Goal: Task Accomplishment & Management: Use online tool/utility

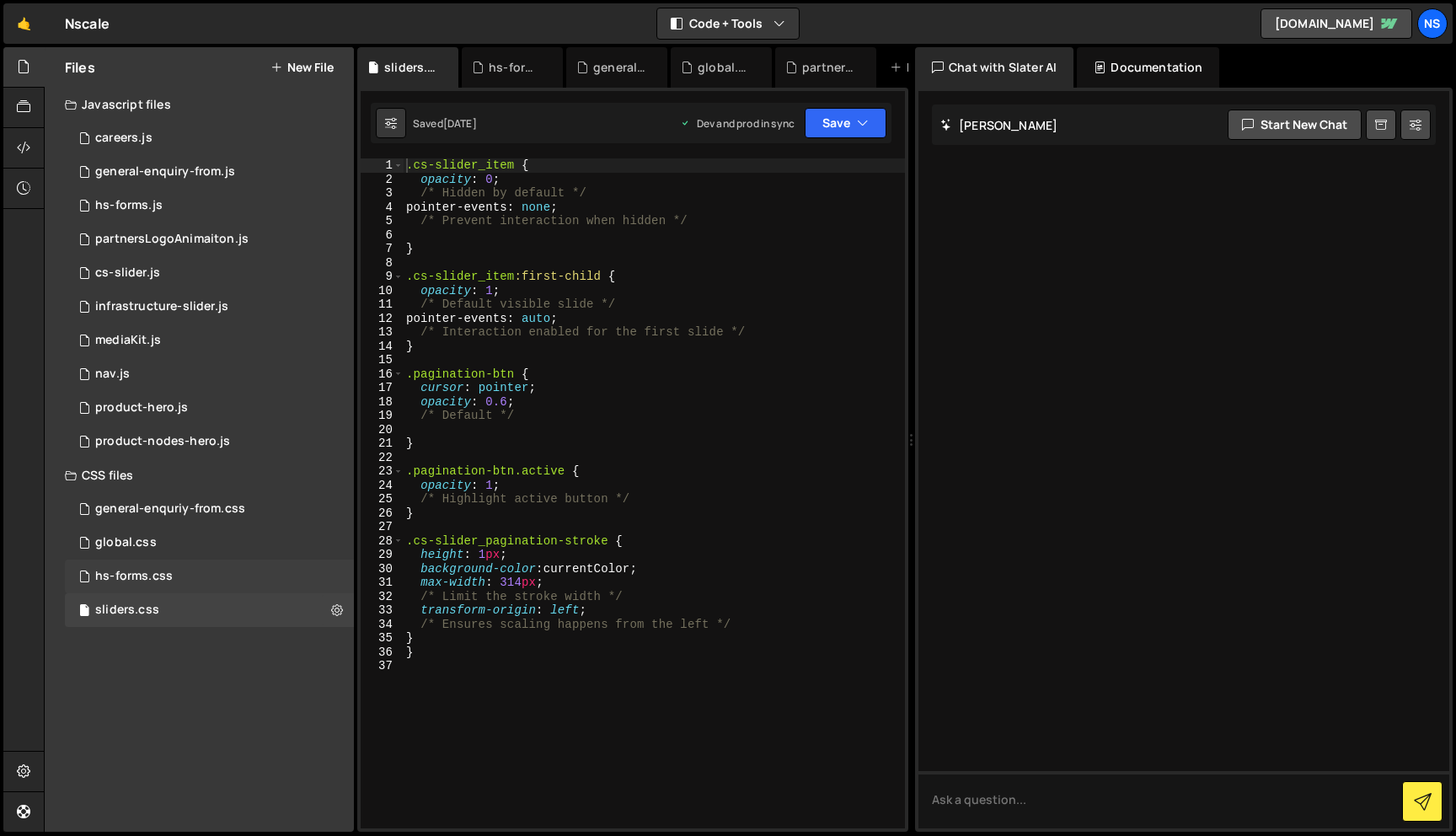
click at [196, 573] on div "hs-forms.css 0" at bounding box center [209, 576] width 289 height 33
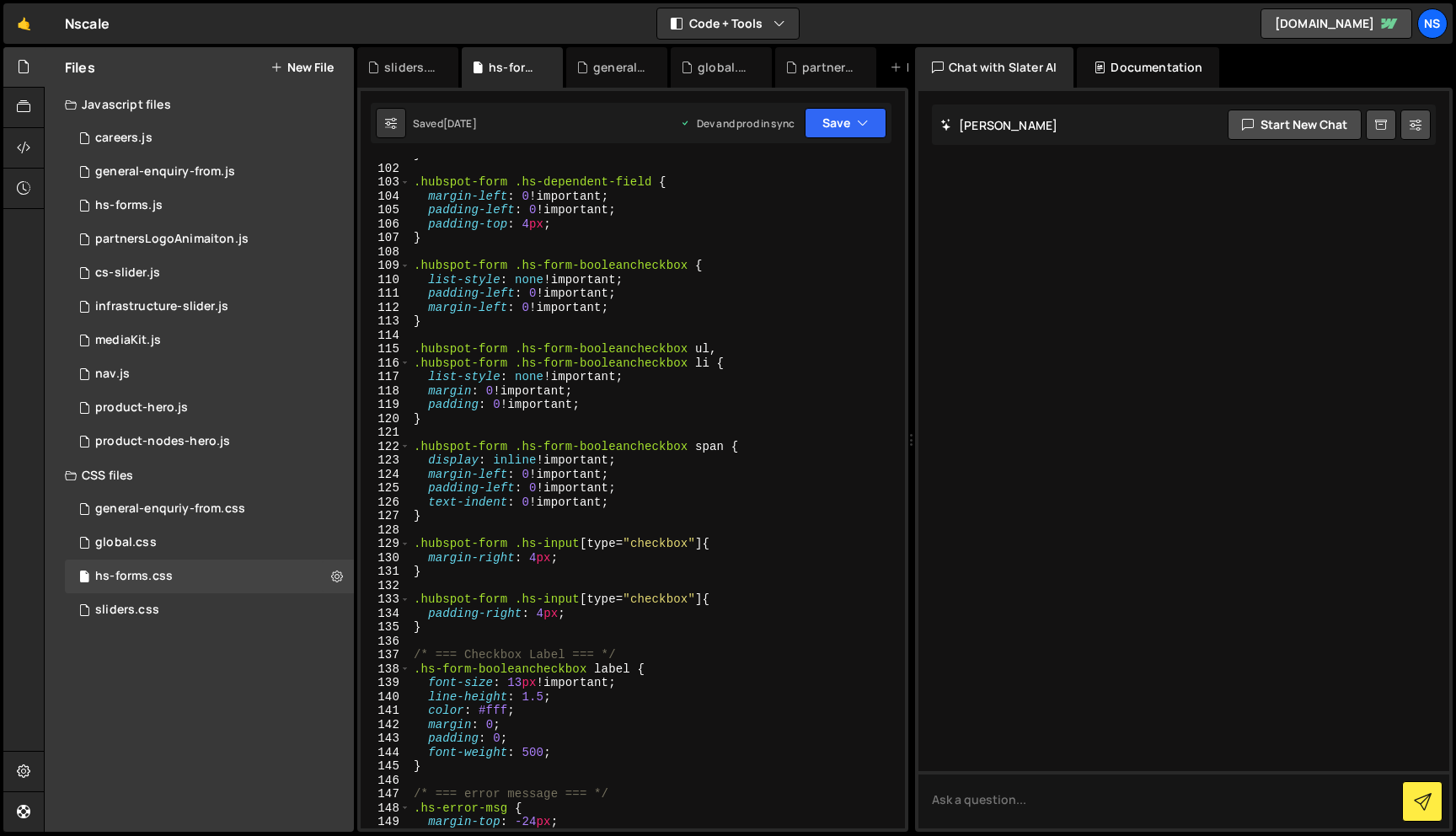
scroll to position [1402, 0]
type textarea "margin-left: 0 !important;"
click at [659, 478] on div "} .hubspot-form .hs-dependent-field { margin-left : 0 !important ; padding-left…" at bounding box center [654, 496] width 488 height 698
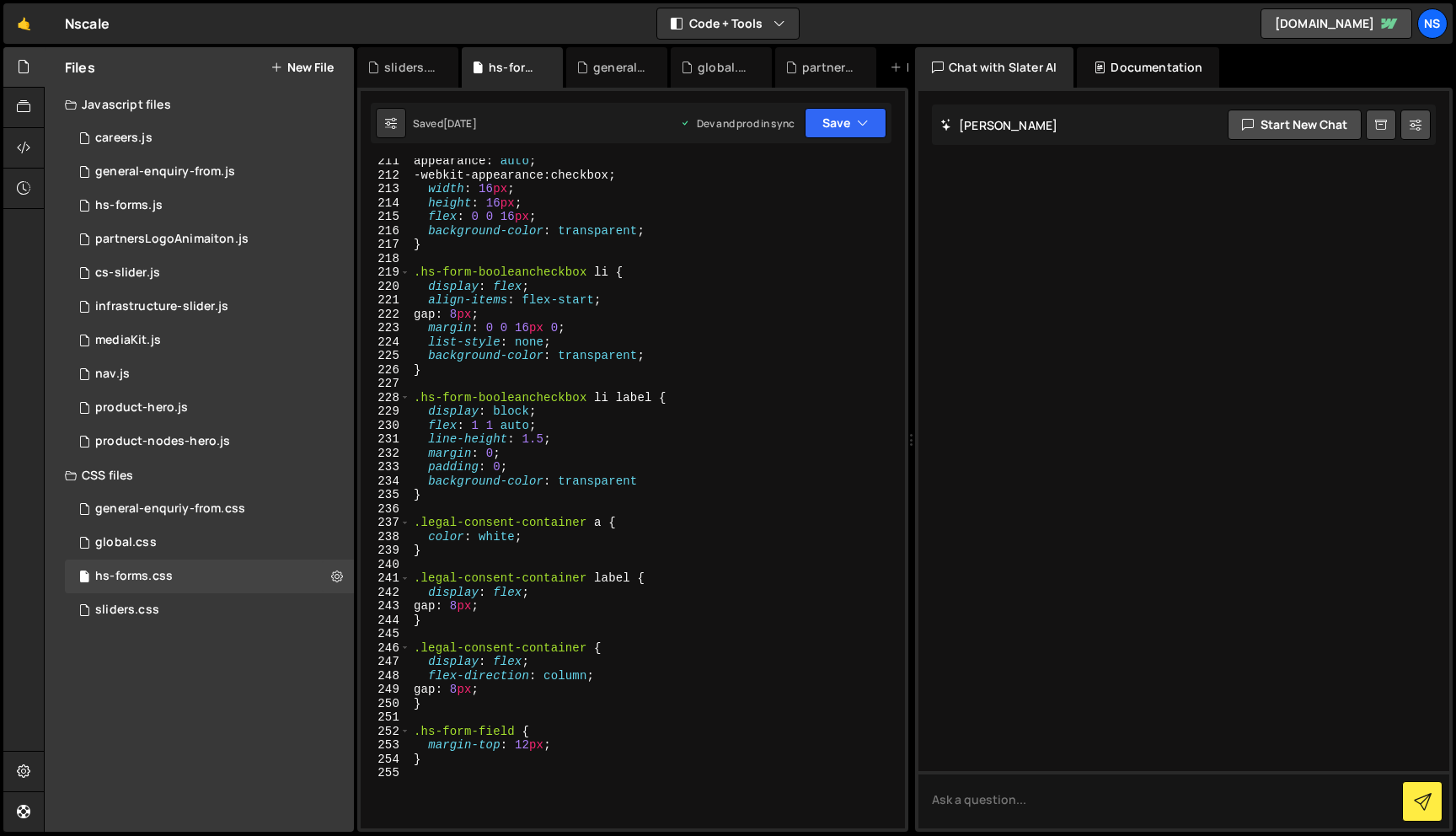
scroll to position [3205, 0]
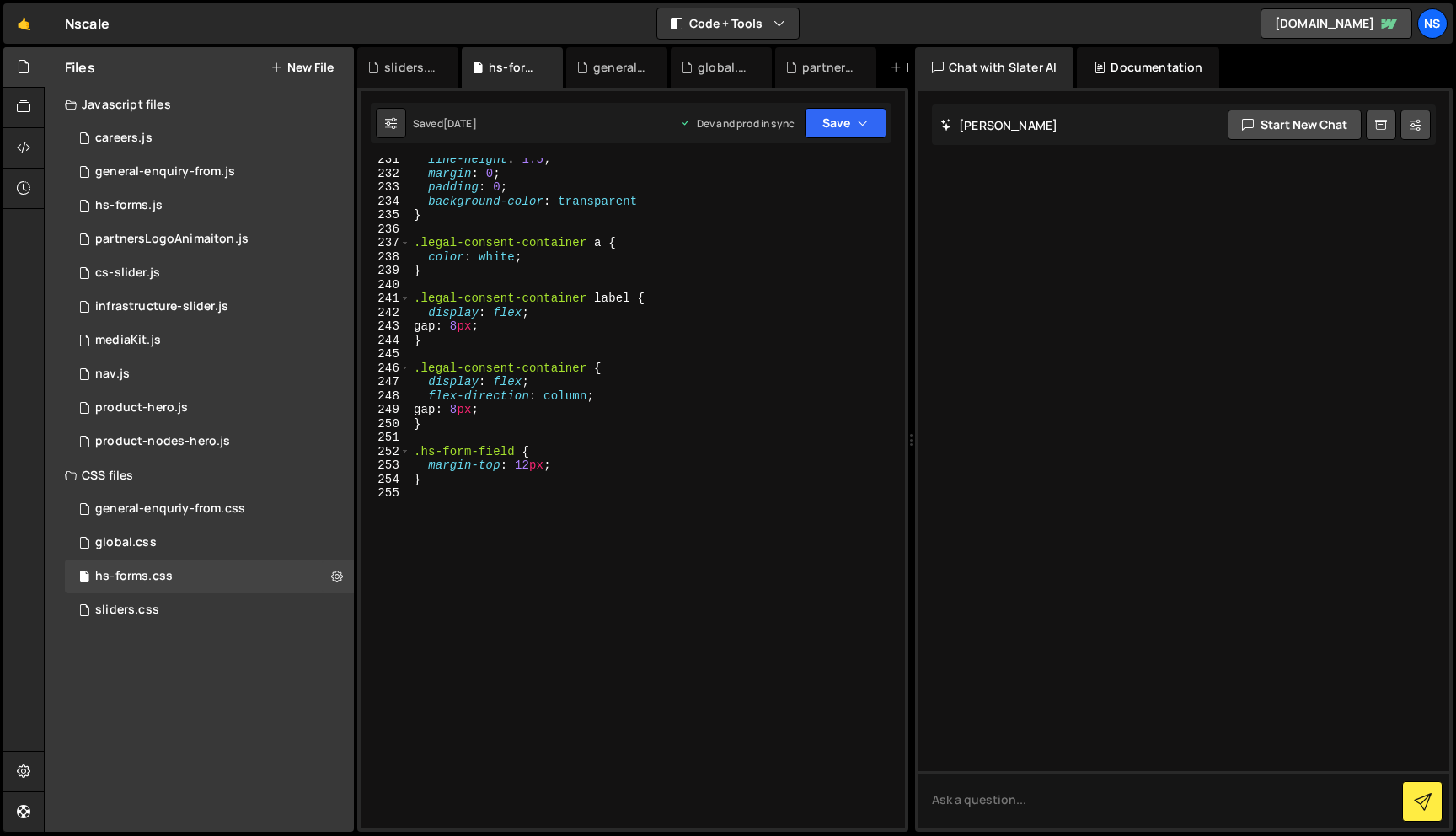
click at [685, 496] on div "line-height : 1.5 ; margin : 0 ; padding : 0 ; background-color : transparent }…" at bounding box center [654, 502] width 488 height 698
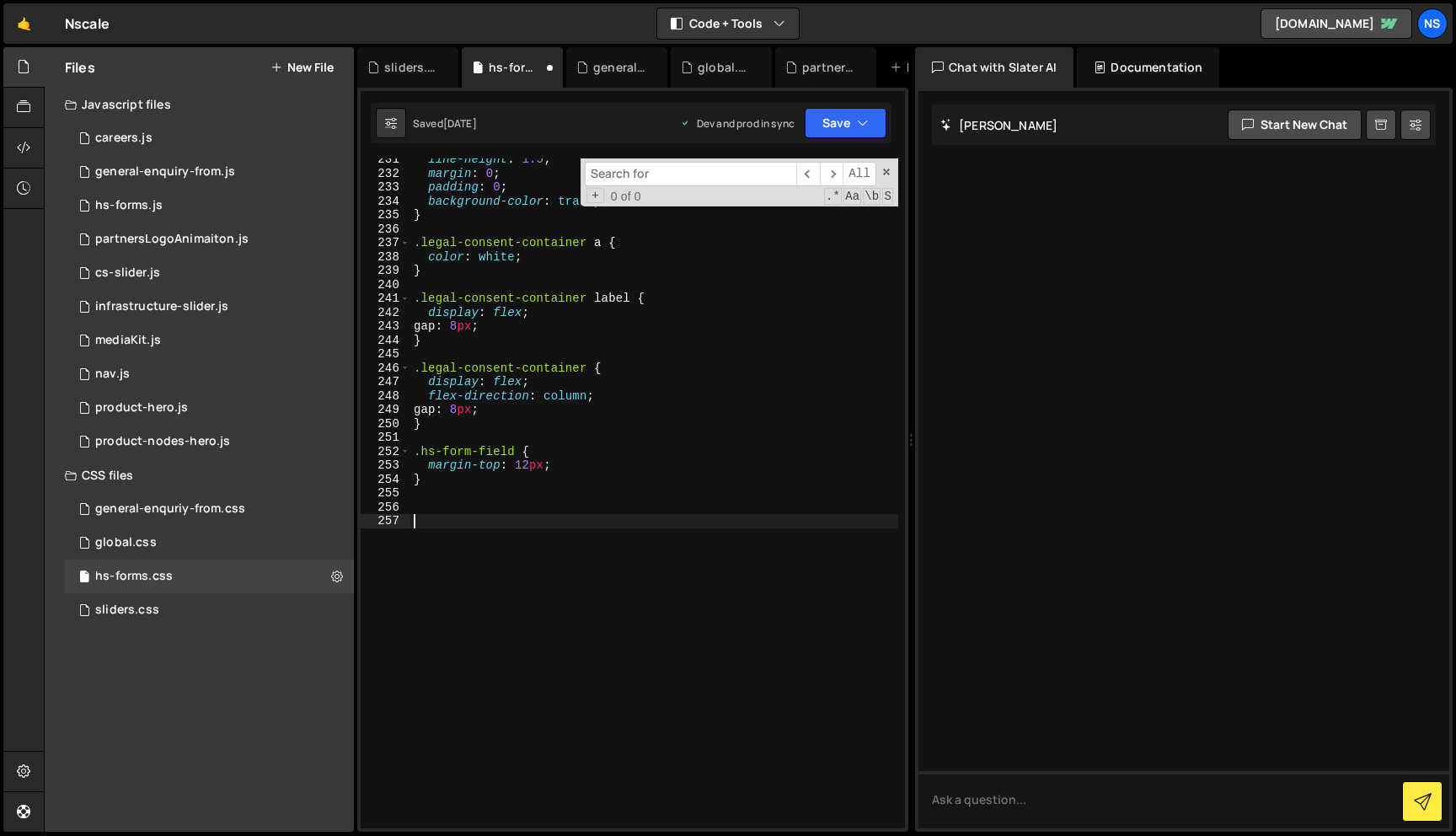
click at [557, 560] on div "line-height : 1.5 ; margin : 0 ; padding : 0 ; background-color : transparent }…" at bounding box center [654, 502] width 488 height 698
paste textarea "hs-form-booleancheckbox-display"
type textarea ".hubspot-form .hs-form-booleancheckbox-display {"
click at [867, 111] on button "Save" at bounding box center [845, 124] width 82 height 30
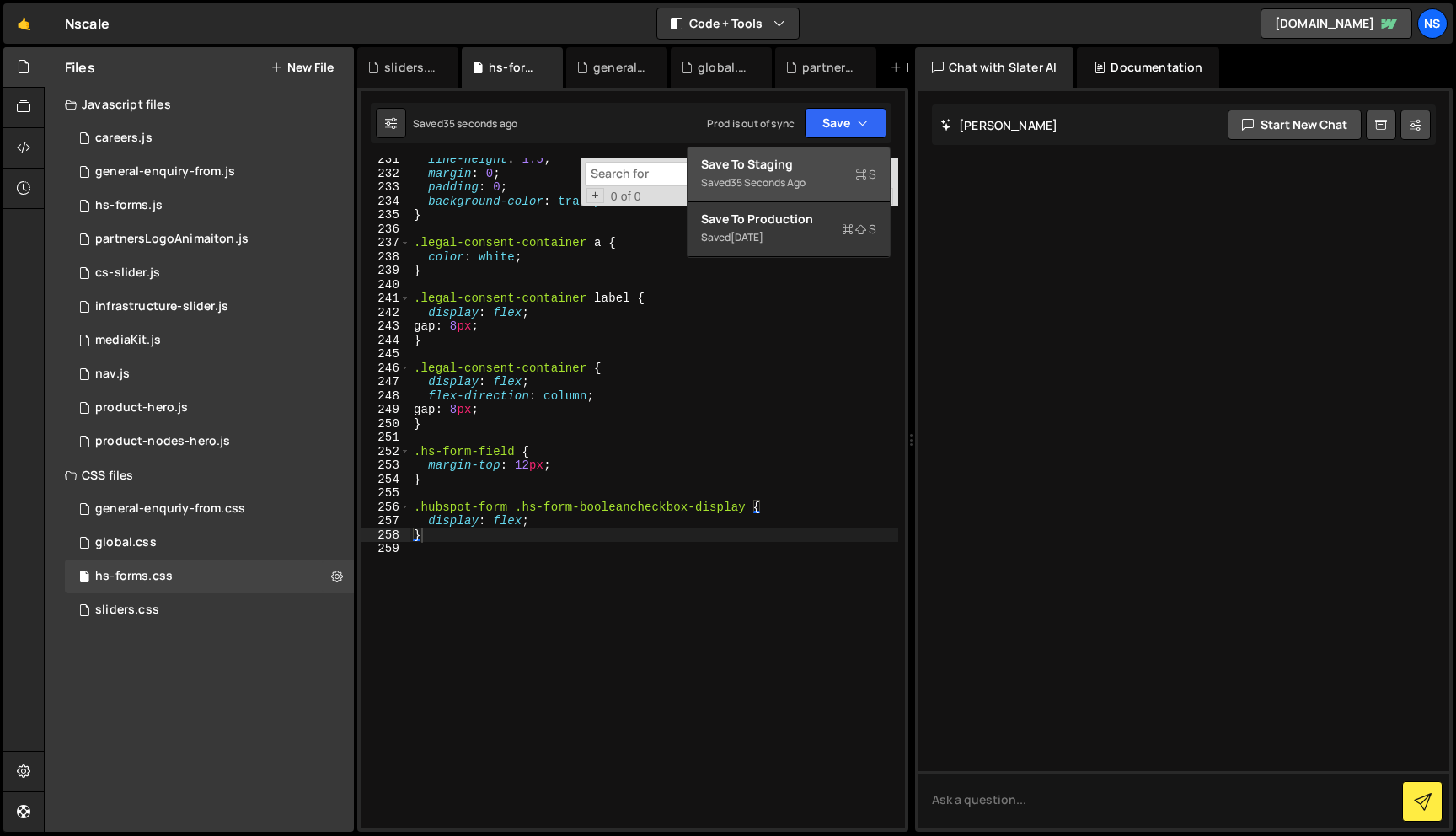
click at [816, 168] on div "Save to Staging S" at bounding box center [788, 164] width 176 height 17
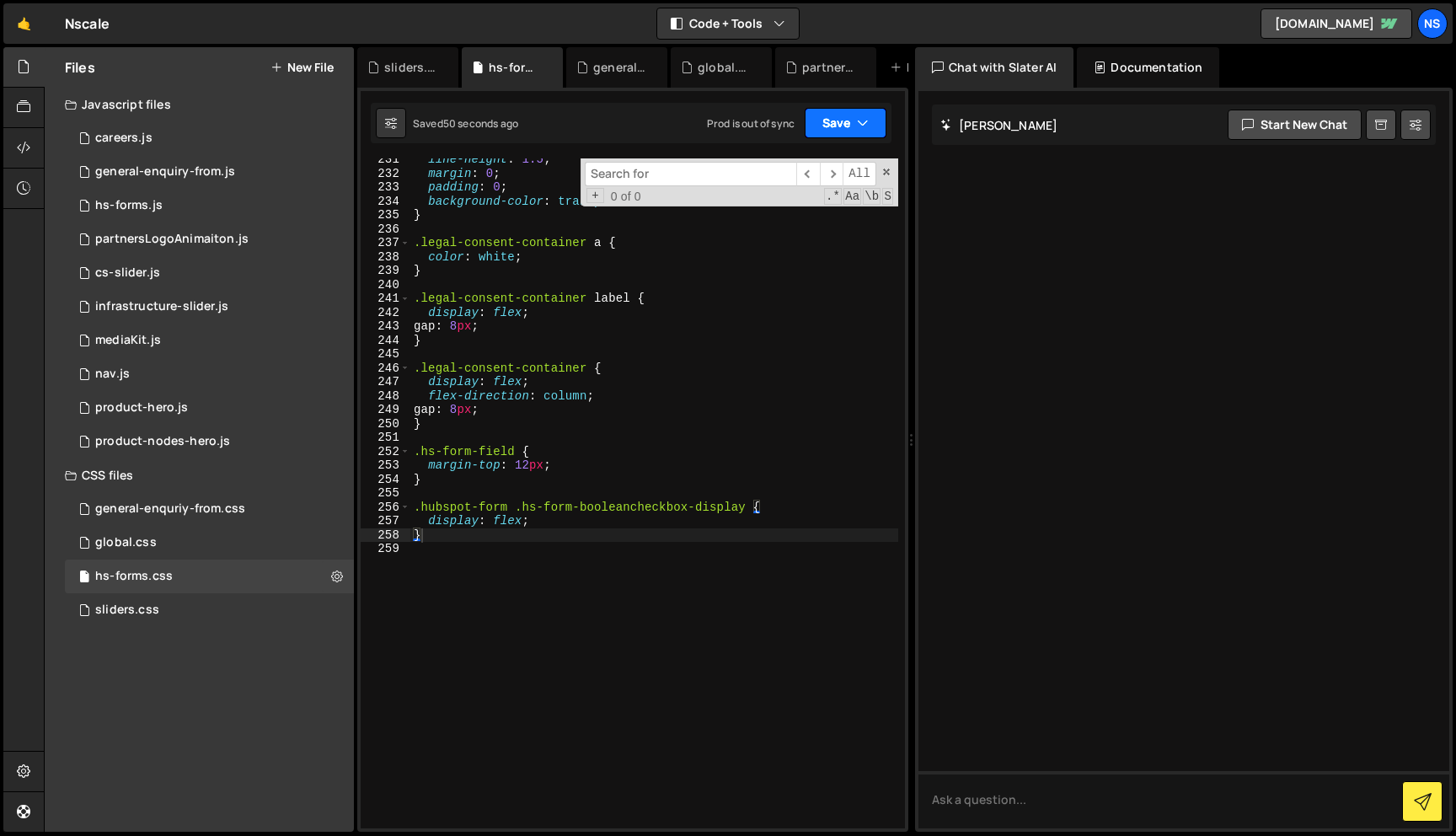
click at [866, 116] on icon "button" at bounding box center [862, 124] width 11 height 17
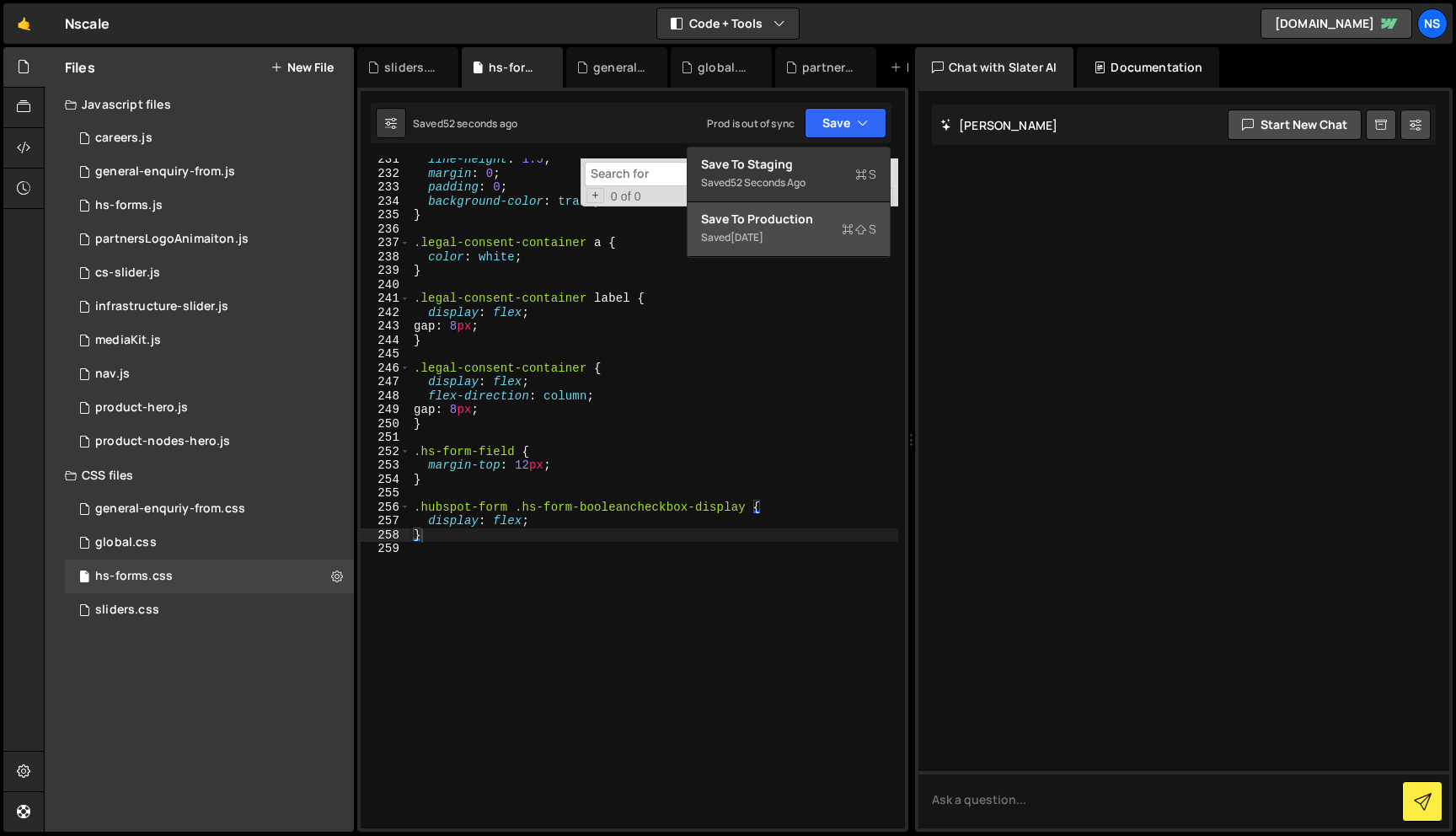
click at [737, 212] on div "Save to Production S" at bounding box center [788, 219] width 176 height 17
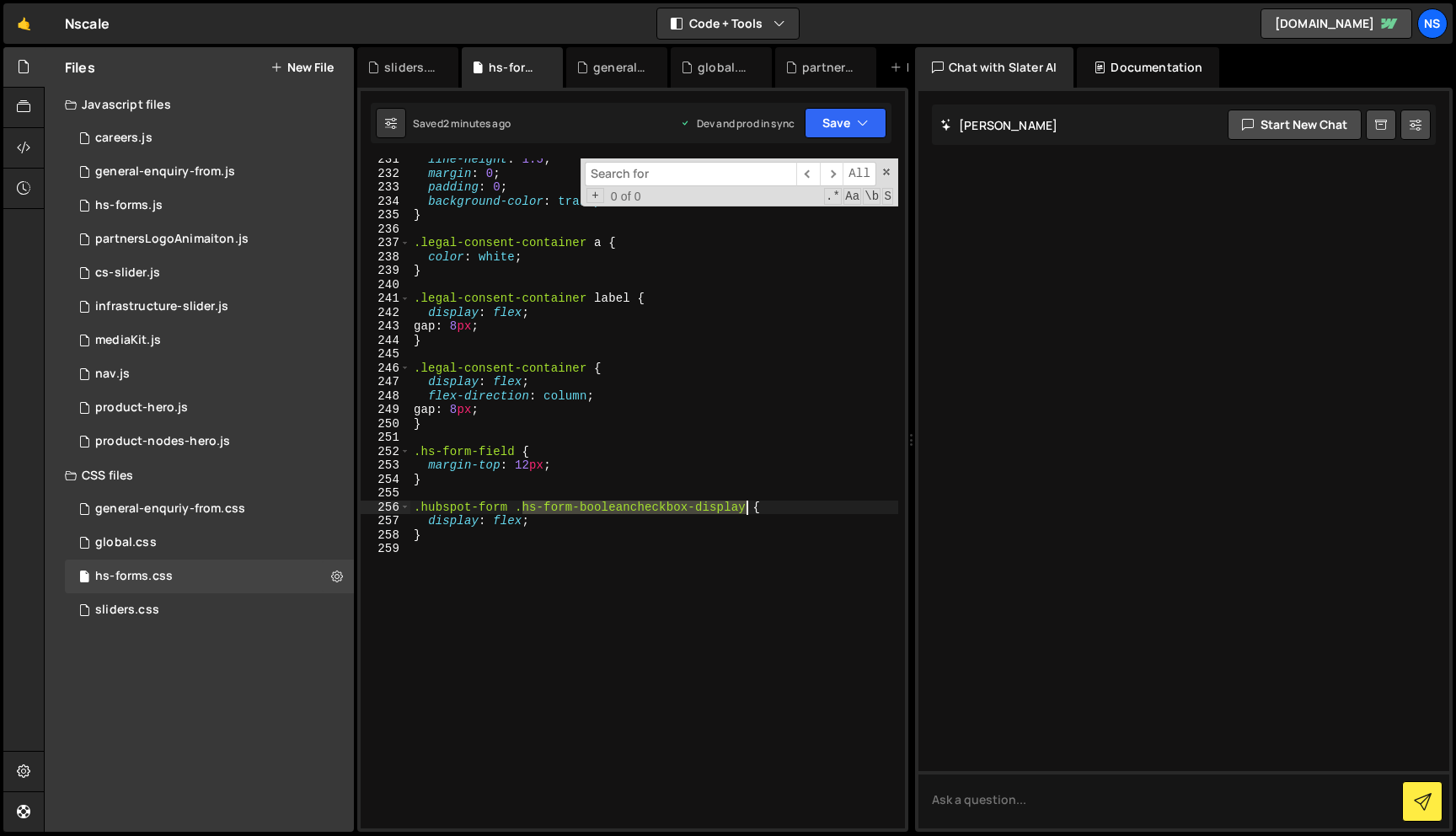
drag, startPoint x: 522, startPoint y: 505, endPoint x: 747, endPoint y: 507, distance: 225.0
click at [747, 507] on div "line-height : 1.5 ; margin : 0 ; padding : 0 ; background-color : transparent }…" at bounding box center [654, 502] width 488 height 698
paste textarea "display: flex;"
click at [522, 525] on div "line-height : 1.5 ; margin : 0 ; padding : 0 ; background-color : transparent }…" at bounding box center [654, 502] width 488 height 698
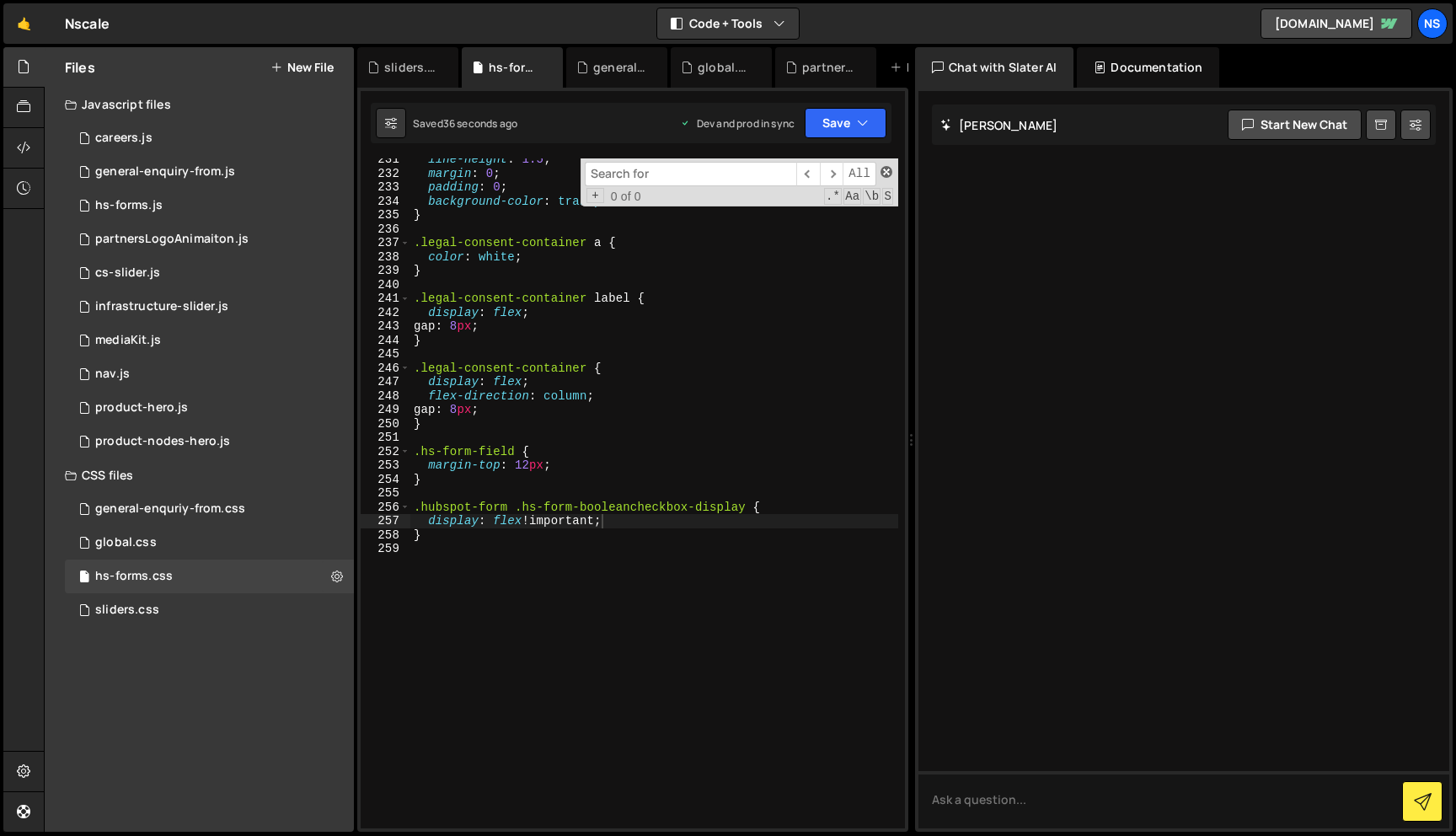
click at [885, 171] on span at bounding box center [886, 172] width 11 height 11
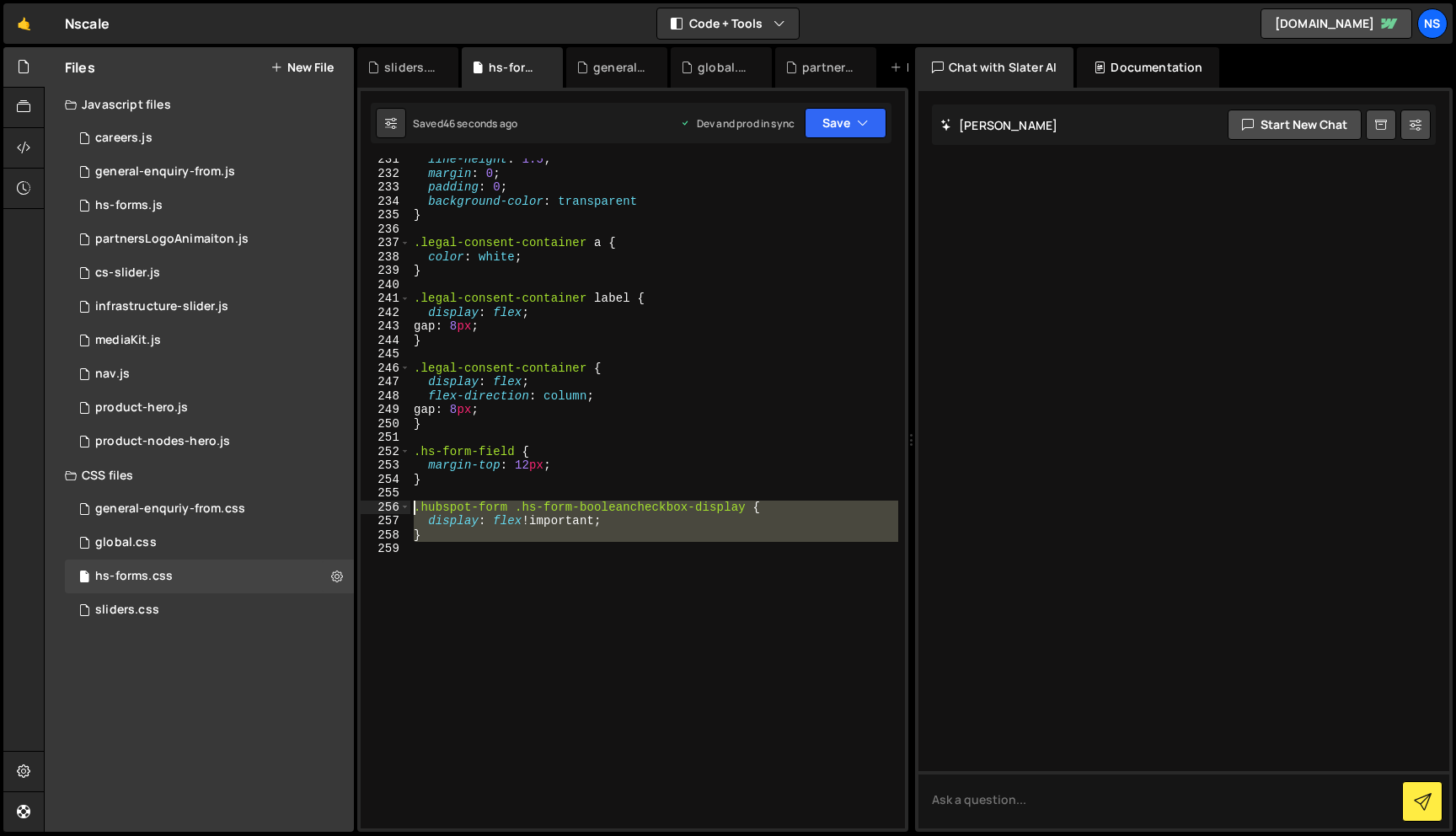
drag, startPoint x: 522, startPoint y: 598, endPoint x: 382, endPoint y: 514, distance: 163.3
click at [382, 514] on div "display: flex !important; 231 232 233 234 235 236 237 238 239 240 241 242 243 2…" at bounding box center [633, 493] width 544 height 670
type textarea ".hubspot-form .hs-form-booleancheckbox-display { display: flex !important;"
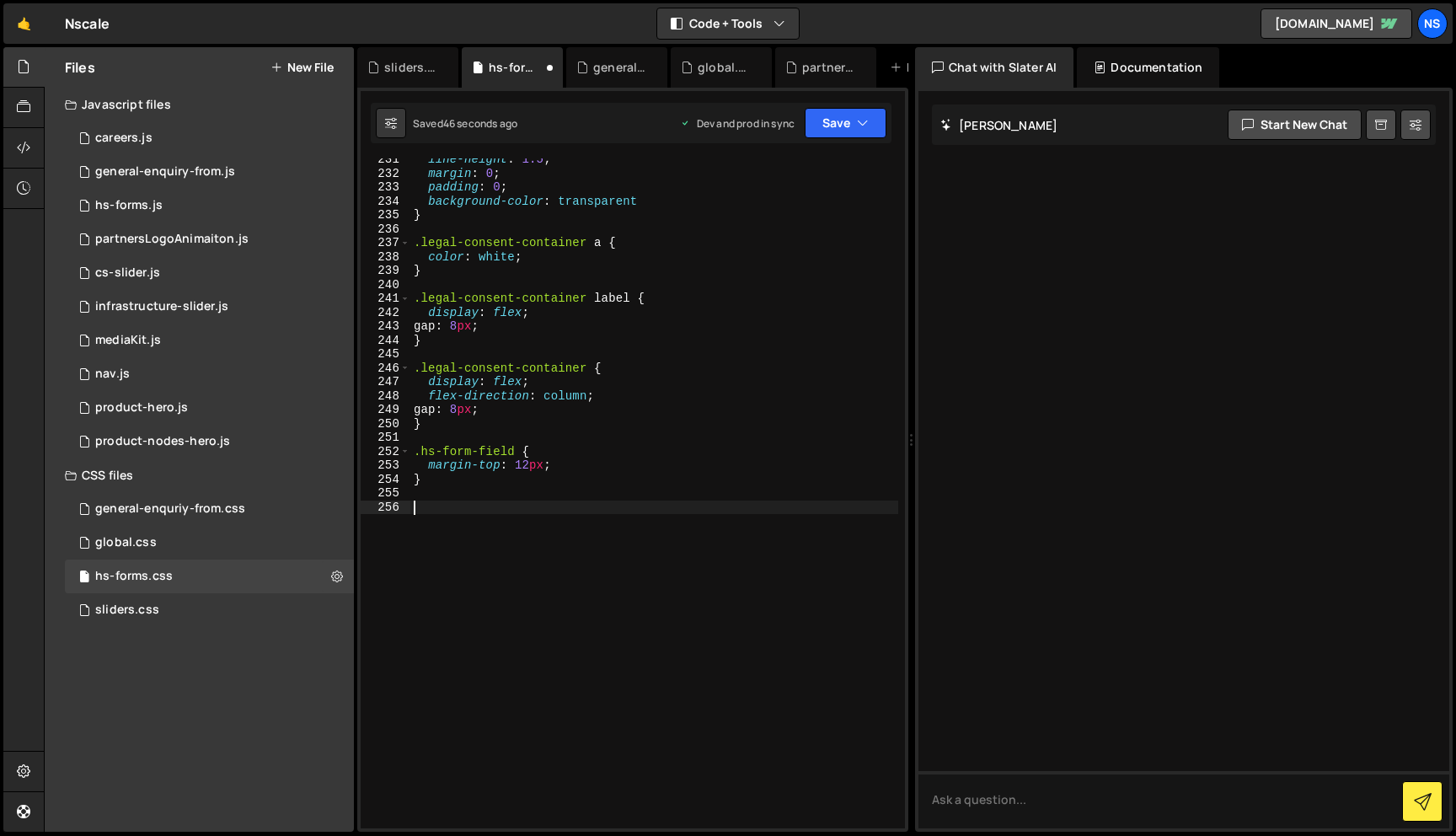
scroll to position [0, 0]
click at [338, 577] on icon at bounding box center [337, 576] width 11 height 16
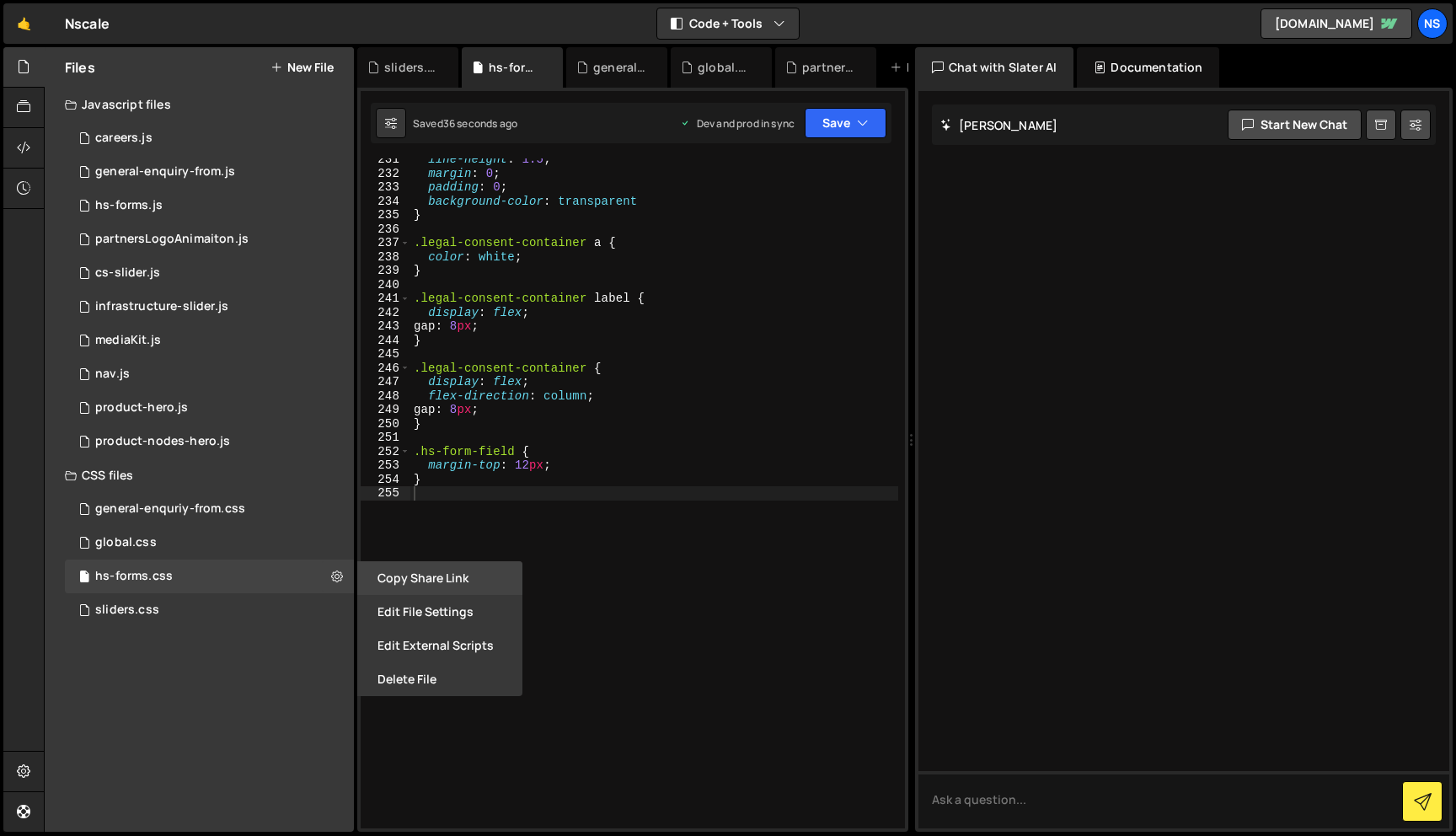
click at [397, 572] on button "Copy share link" at bounding box center [440, 578] width 165 height 33
click at [652, 500] on div "line-height : 1.5 ; margin : 0 ; padding : 0 ; background-color : transparent }…" at bounding box center [654, 502] width 488 height 698
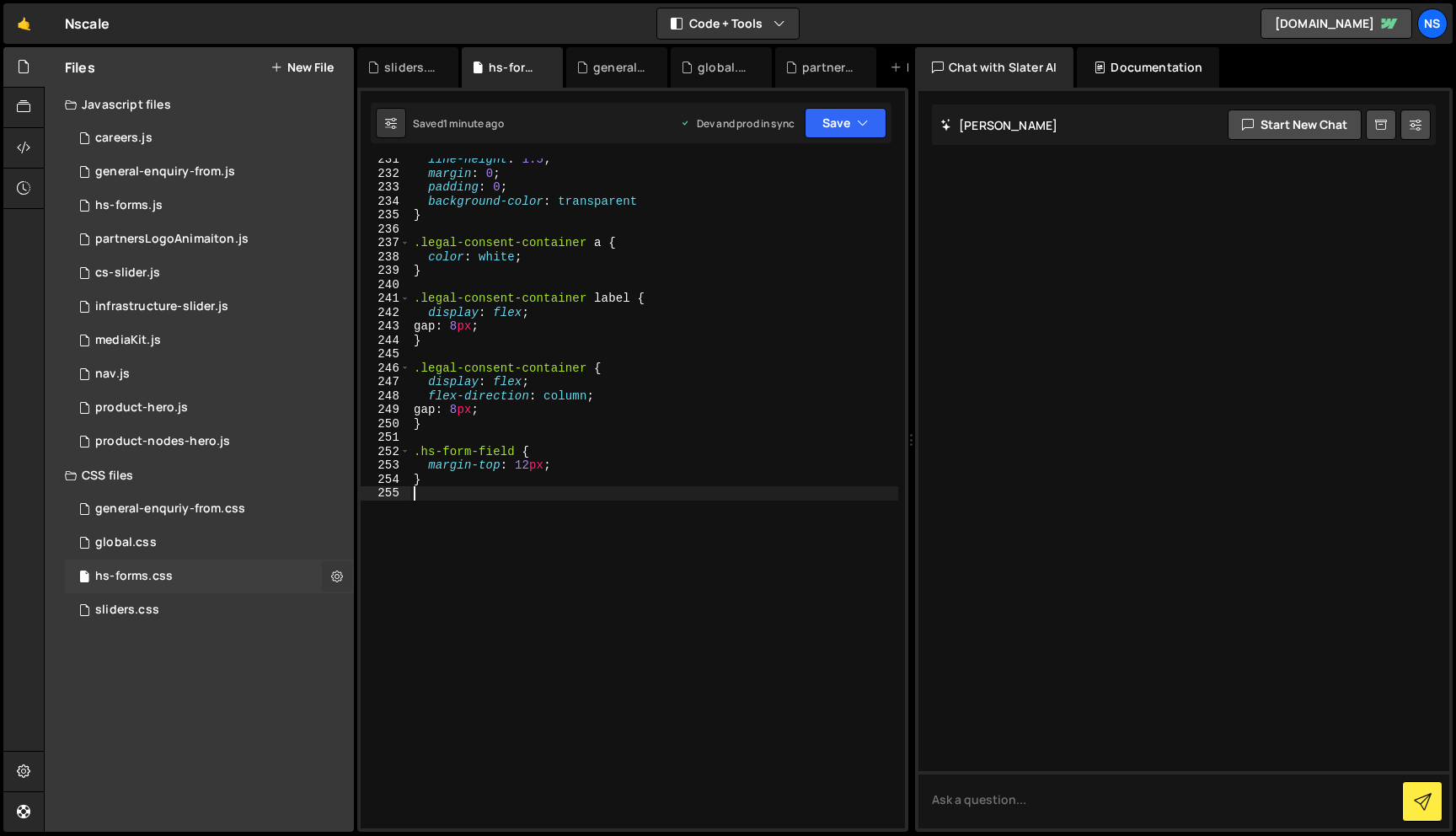
click at [326, 577] on button at bounding box center [337, 577] width 30 height 30
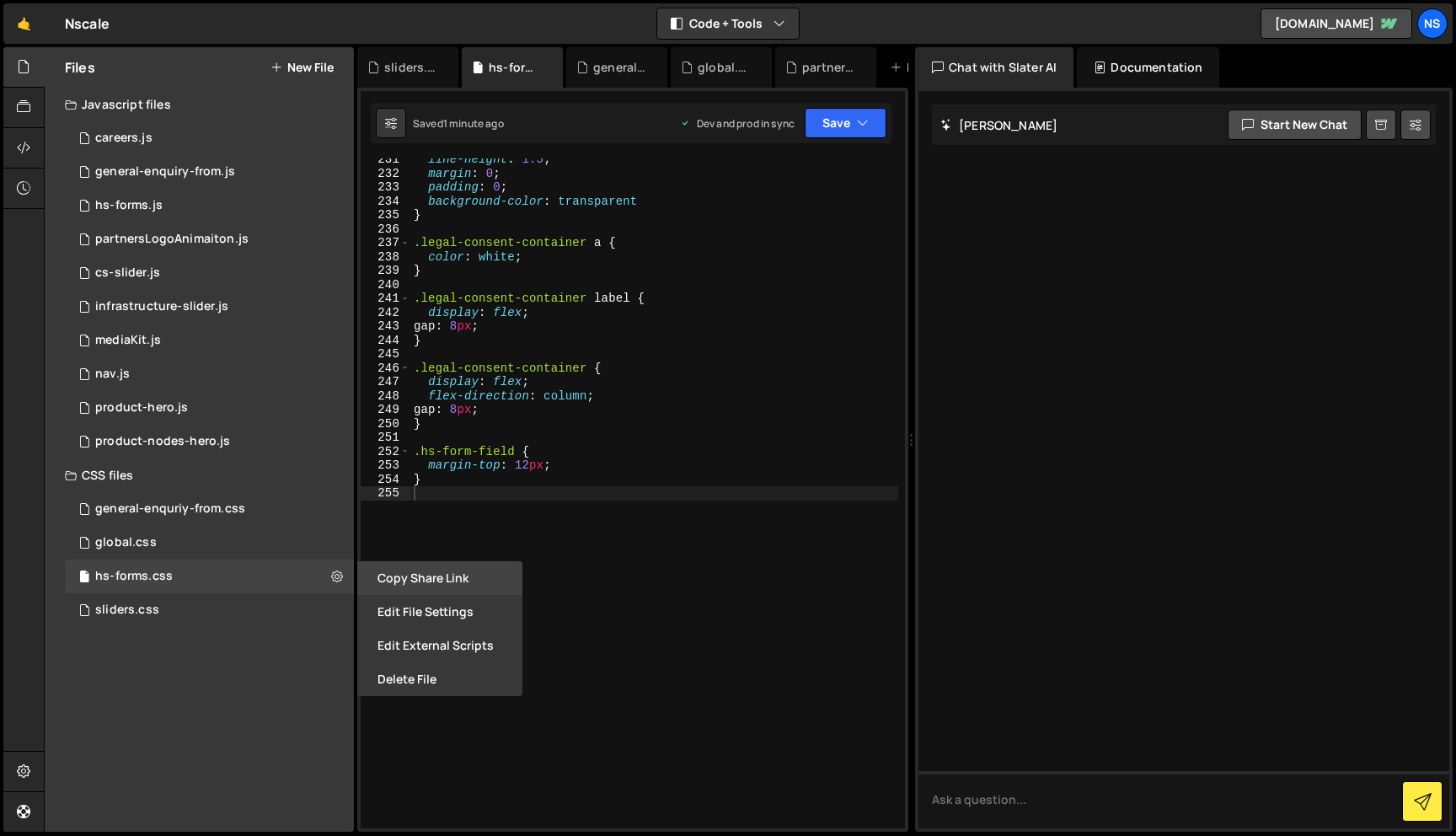
click at [378, 580] on button "Copy share link" at bounding box center [440, 578] width 165 height 33
click at [21, 138] on div at bounding box center [24, 148] width 41 height 41
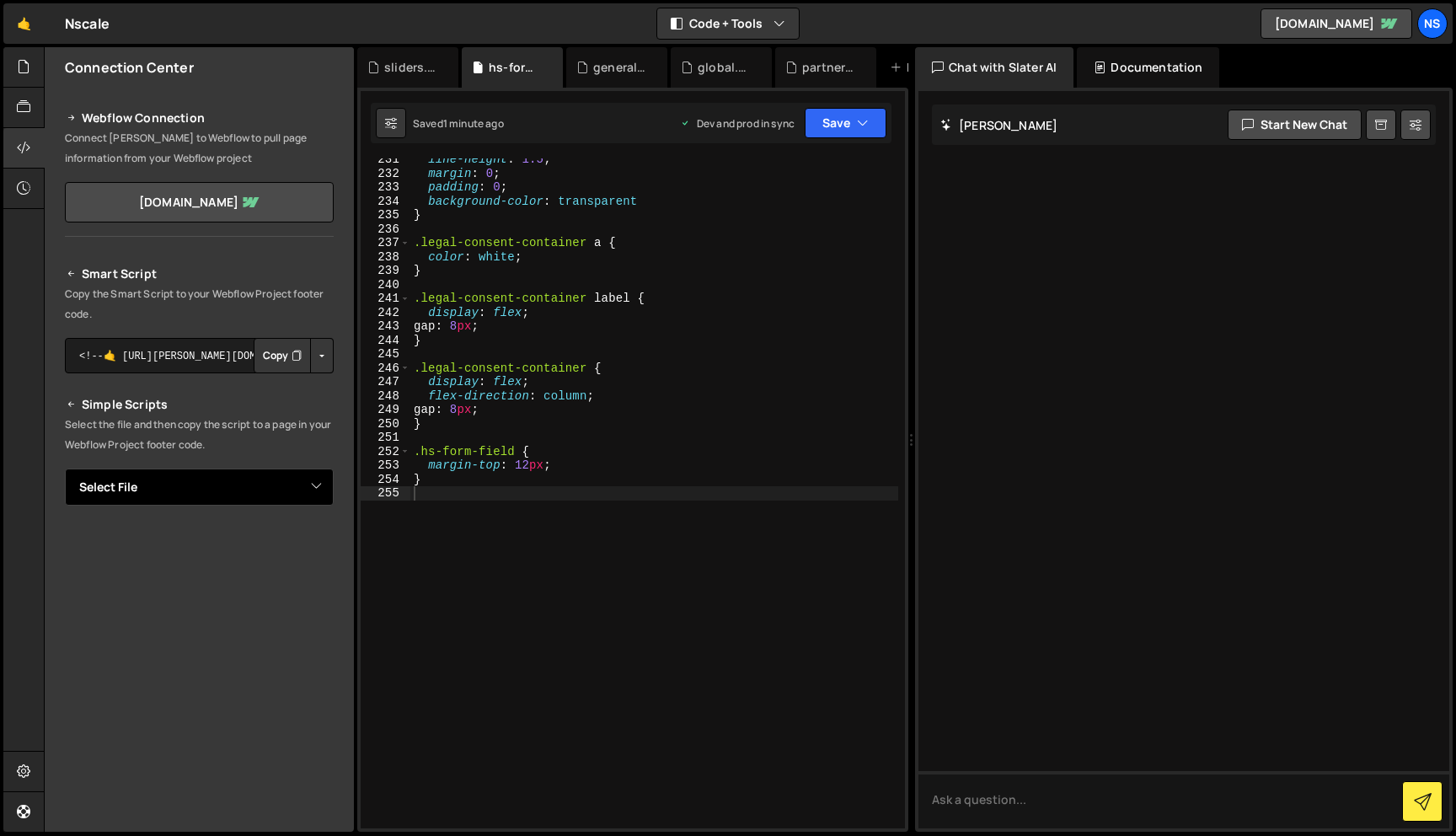
click at [238, 477] on select "Select File careers.js general-enquiry-from.js hs-forms.js partnersLogoAnimaito…" at bounding box center [199, 486] width 269 height 37
select select "43278"
click at [65, 468] on select "Select File careers.js general-enquiry-from.js hs-forms.js partnersLogoAnimaito…" at bounding box center [199, 486] width 269 height 37
click at [271, 542] on button "Copy" at bounding box center [282, 544] width 57 height 35
click at [254, 527] on button "Copy" at bounding box center [282, 544] width 57 height 35
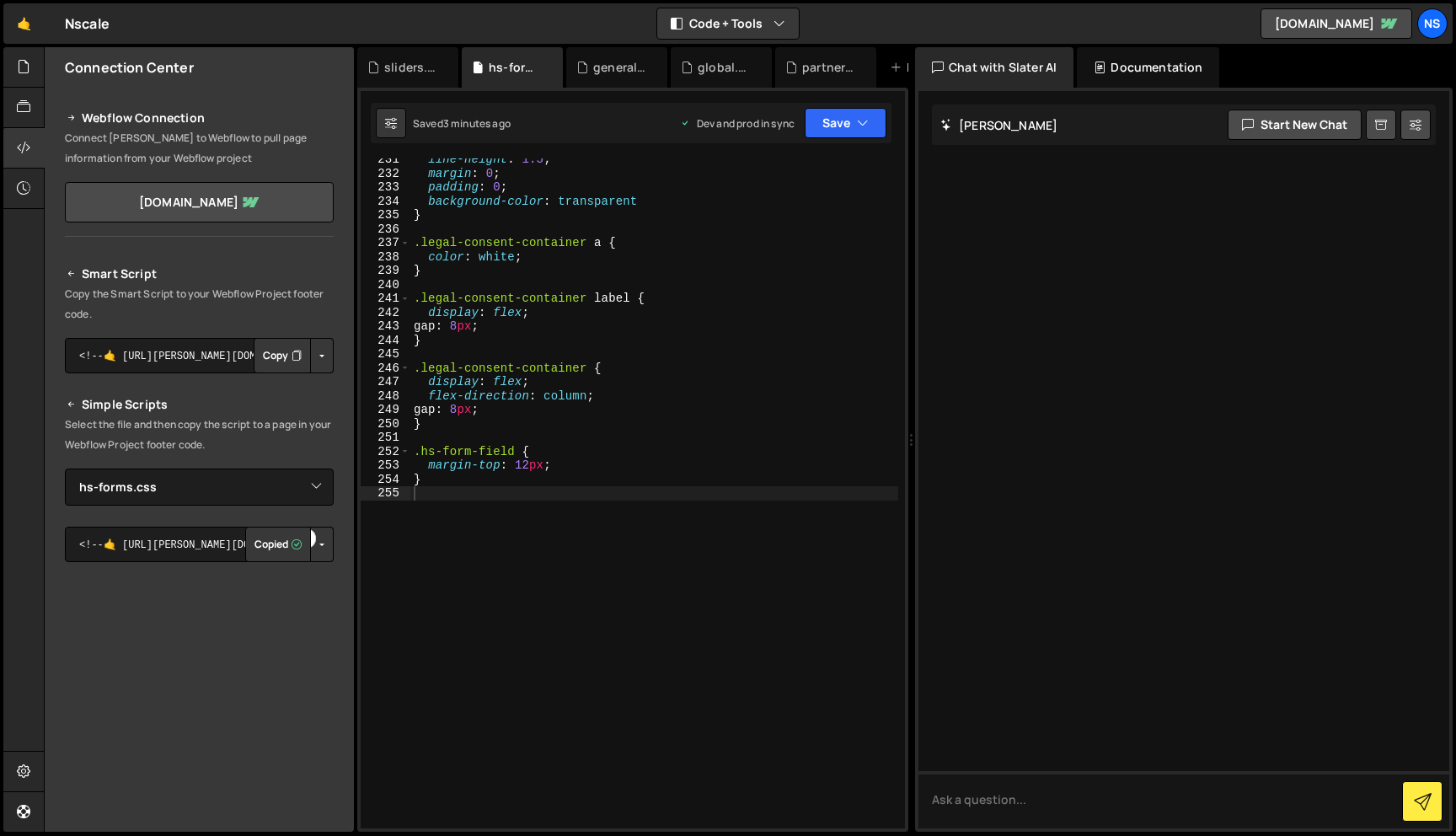
click at [245, 527] on button "Copied" at bounding box center [277, 544] width 66 height 35
click at [524, 504] on div "line-height : 1.5 ; margin : 0 ; padding : 0 ; background-color : transparent }…" at bounding box center [654, 502] width 488 height 698
type textarea "h"
type textarea ".hubspot-form ."
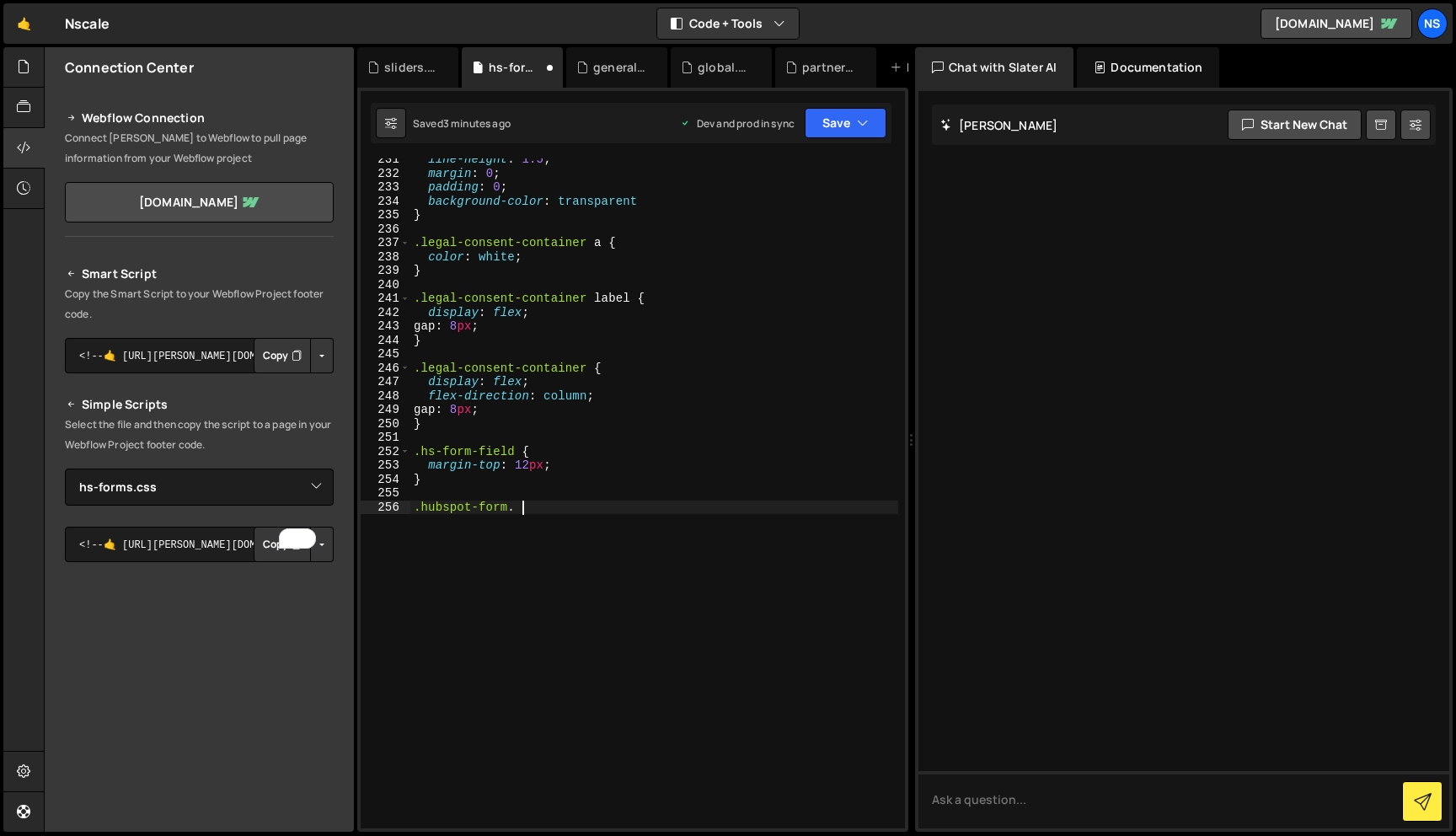
paste textarea
paste textarea "nvidia-consent-link"
type textarea ".hubspot-form .nvidia-consent-link {"
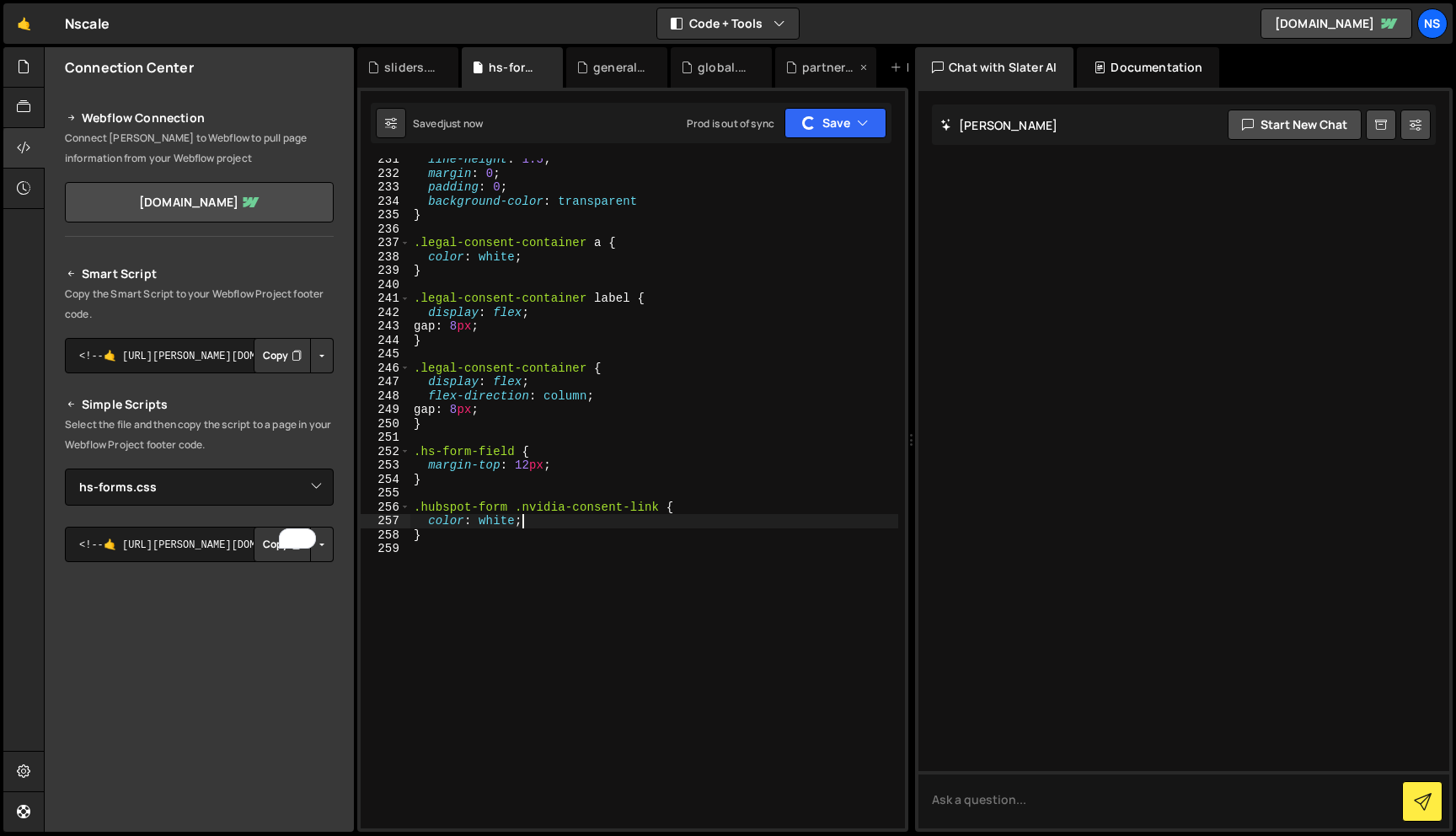
type textarea "color: white;"
click at [625, 558] on div "line-height : 1.5 ; margin : 0 ; padding : 0 ; background-color : transparent }…" at bounding box center [654, 502] width 488 height 698
paste textarea "hs-form-booleancheckbox-display"
type textarea "hs-form-booleancheckbox-display"
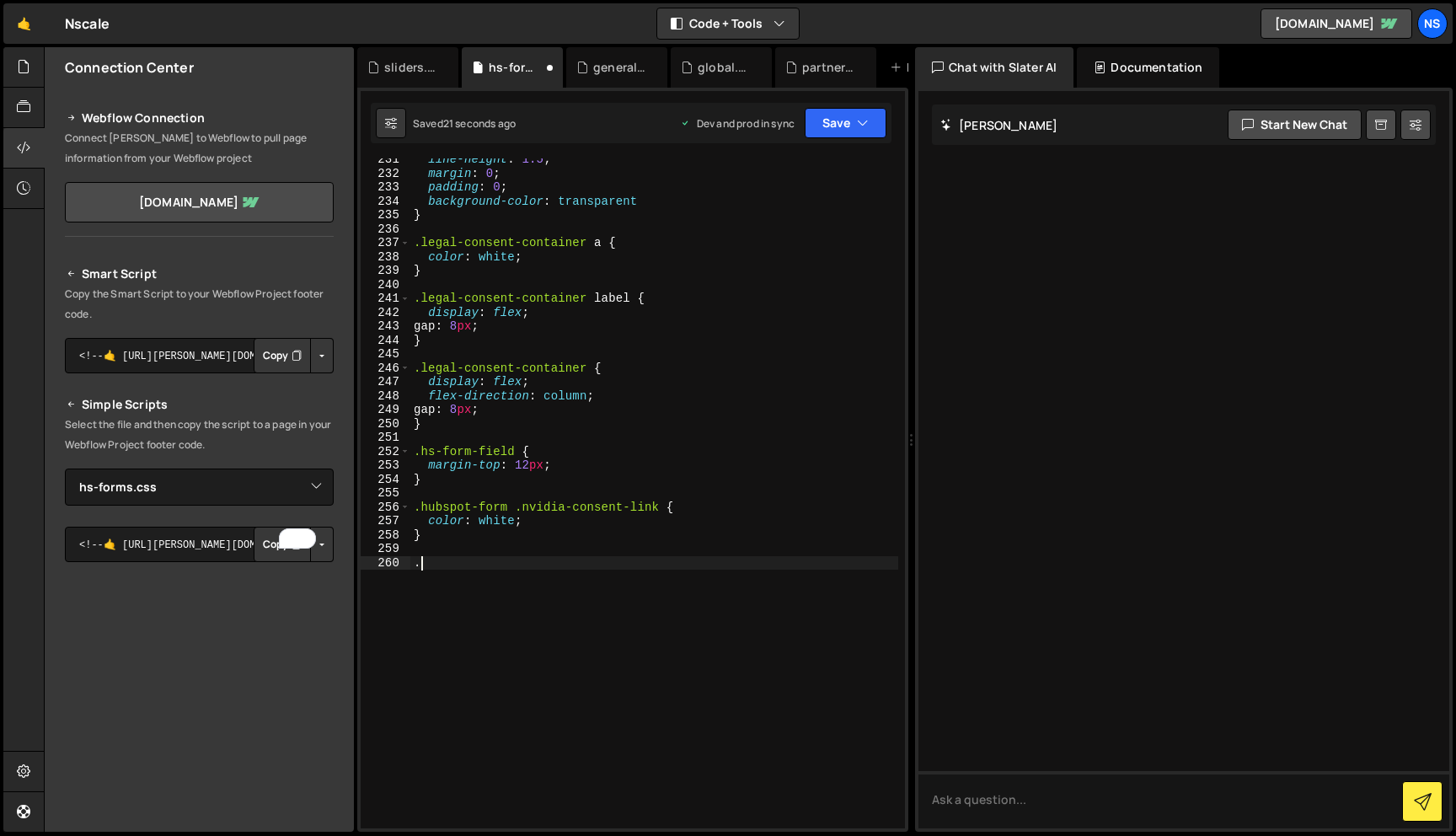
paste textarea "hs-form-booleancheckbox-display"
type textarea ".hs-form-booleancheckbox-display {"
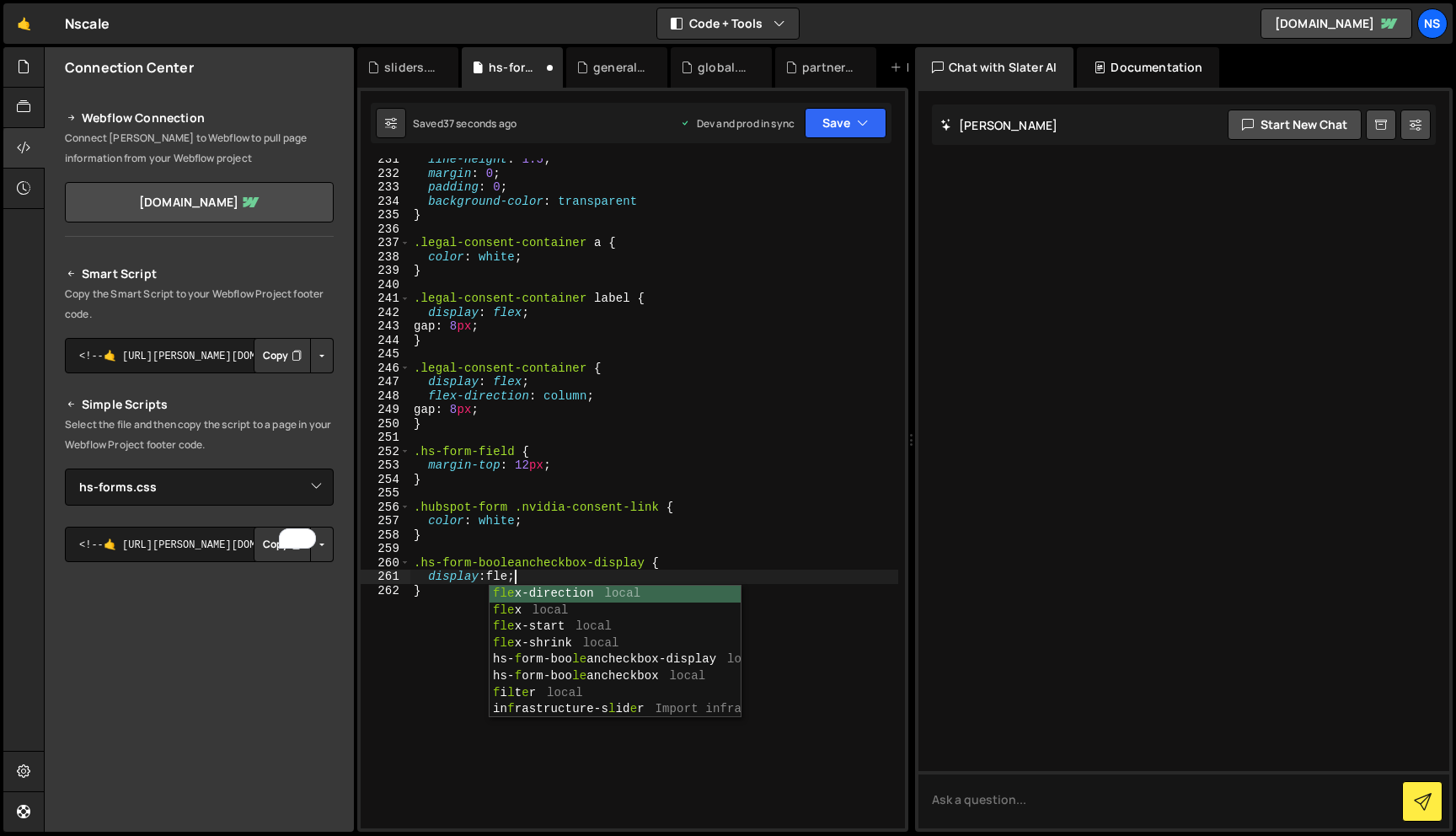
scroll to position [0, 7]
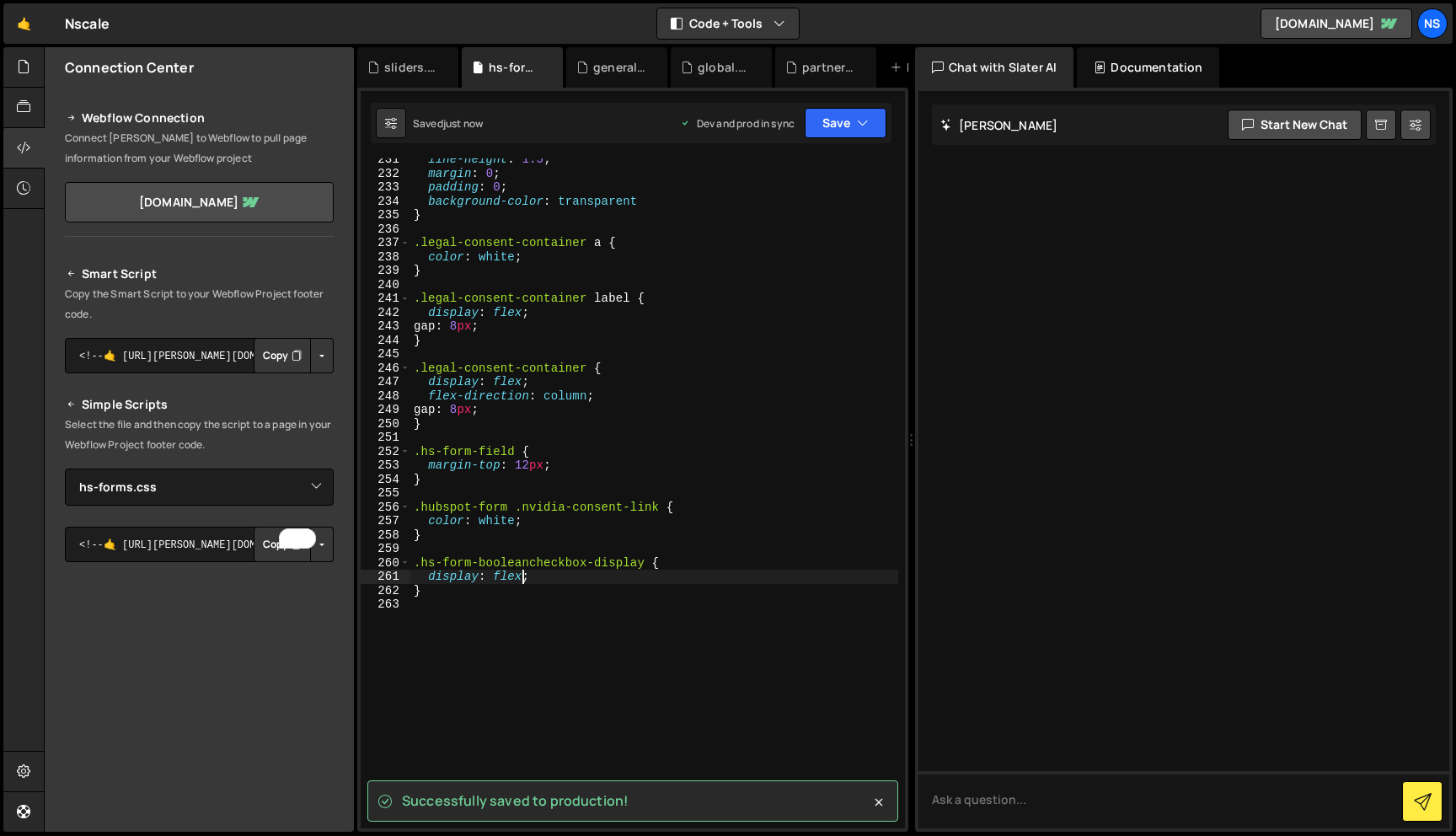
type textarea "display: flex;"
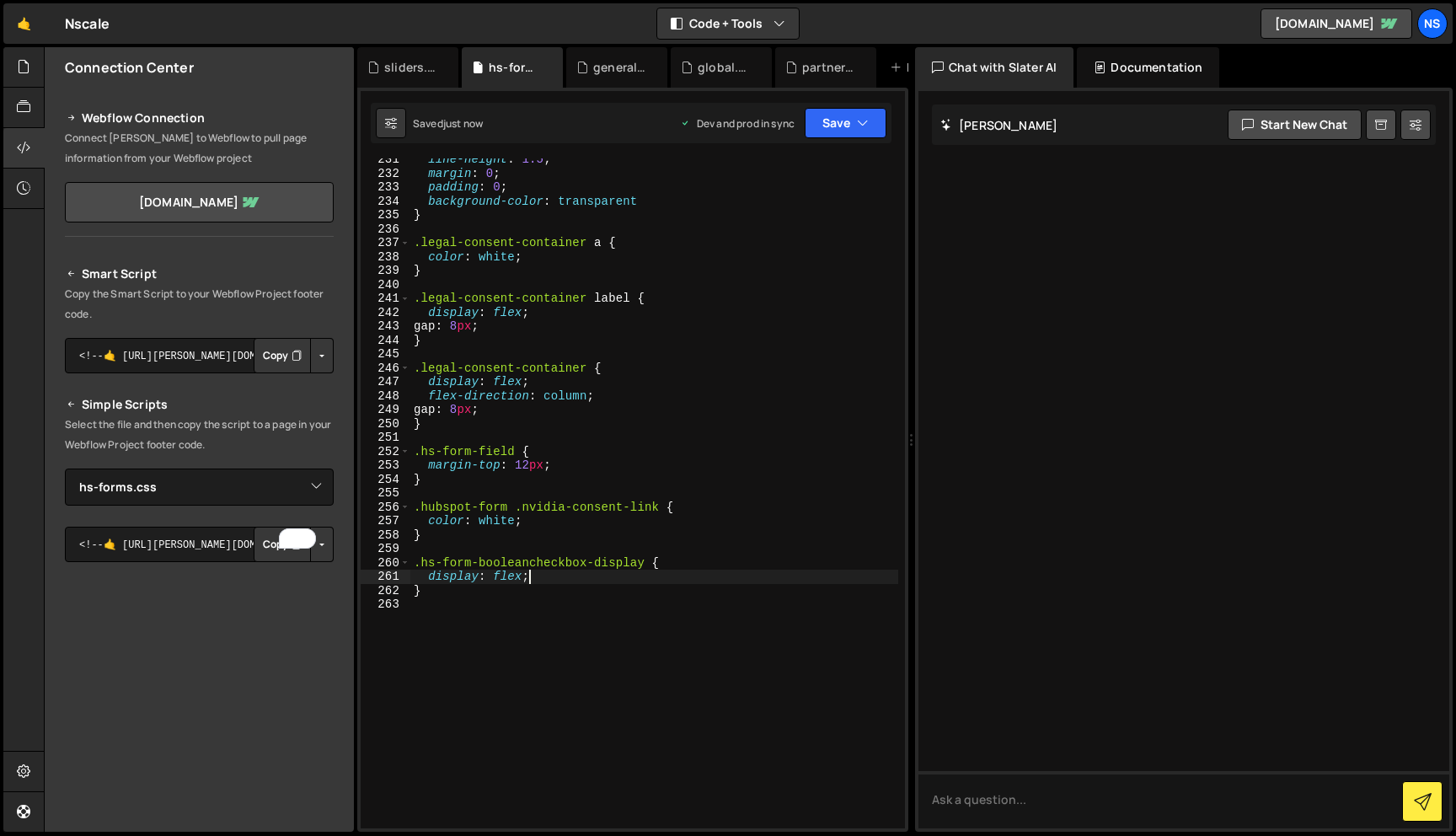
click at [612, 582] on div "line-height : 1.5 ; margin : 0 ; padding : 0 ; background-color : transparent }…" at bounding box center [654, 502] width 488 height 698
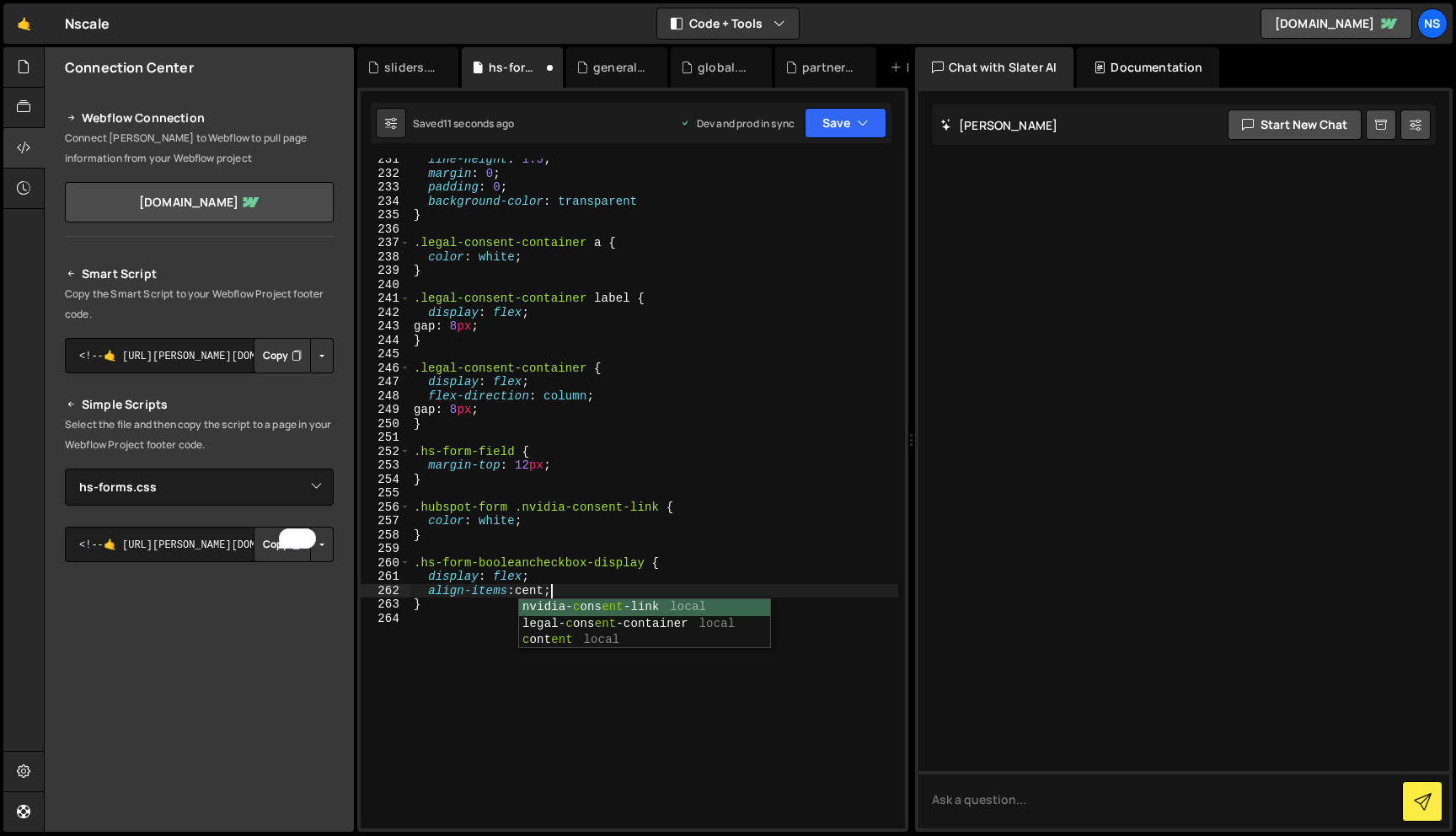
scroll to position [0, 10]
type textarea "align-items: center;"
click at [614, 595] on div "line-height : 1.5 ; margin : 0 ; padding : 0 ; background-color : transparent }…" at bounding box center [654, 502] width 488 height 698
type textarea "display: flex;"
